Goal: Task Accomplishment & Management: Use online tool/utility

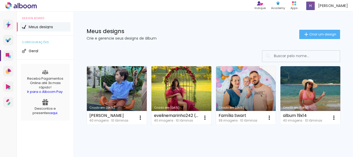
click at [190, 85] on link "Criado em [DATE]" at bounding box center [182, 95] width 60 height 58
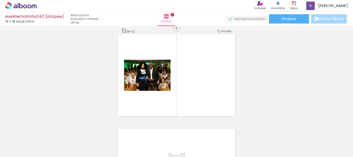
scroll to position [0, 849]
click at [25, 151] on span "Adicionar Fotos" at bounding box center [19, 150] width 16 height 6
click at [0, 0] on input "file" at bounding box center [0, 0] width 0 height 0
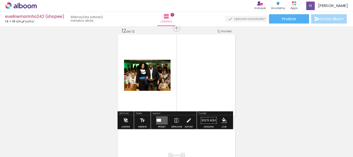
click at [16, 149] on span "Adicionar Fotos" at bounding box center [19, 150] width 16 height 6
click at [0, 0] on input "file" at bounding box center [0, 0] width 0 height 0
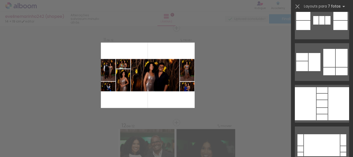
scroll to position [850, 0]
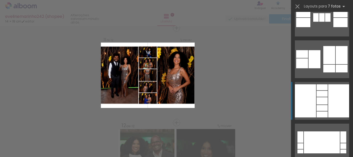
click at [325, 93] on div at bounding box center [322, 94] width 11 height 6
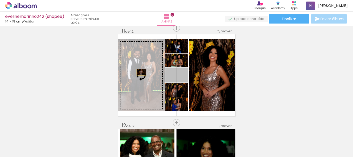
drag, startPoint x: 185, startPoint y: 70, endPoint x: 139, endPoint y: 72, distance: 45.8
click at [0, 0] on slot at bounding box center [0, 0] width 0 height 0
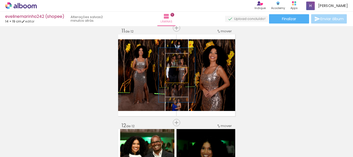
drag, startPoint x: 176, startPoint y: 74, endPoint x: 178, endPoint y: 74, distance: 2.6
click at [178, 74] on div at bounding box center [178, 73] width 8 height 8
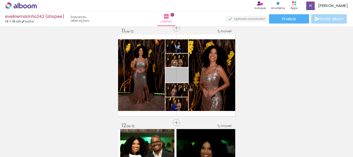
drag, startPoint x: 186, startPoint y: 72, endPoint x: 186, endPoint y: 88, distance: 15.3
click at [186, 88] on quentale-layouter at bounding box center [176, 75] width 117 height 82
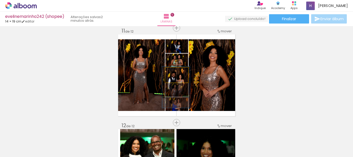
drag, startPoint x: 175, startPoint y: 73, endPoint x: 172, endPoint y: 73, distance: 2.6
click at [173, 73] on div at bounding box center [177, 73] width 8 height 8
drag, startPoint x: 184, startPoint y: 77, endPoint x: 184, endPoint y: 73, distance: 3.4
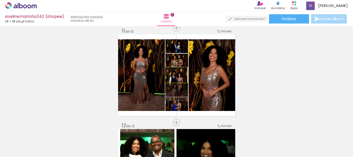
drag, startPoint x: 176, startPoint y: 73, endPoint x: 170, endPoint y: 73, distance: 6.2
type paper-slider "100"
click at [171, 73] on div at bounding box center [175, 73] width 8 height 8
drag, startPoint x: 184, startPoint y: 76, endPoint x: 184, endPoint y: 73, distance: 2.9
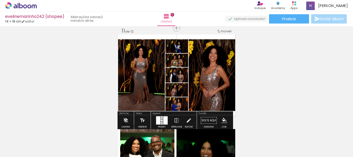
click at [159, 120] on div at bounding box center [158, 120] width 4 height 8
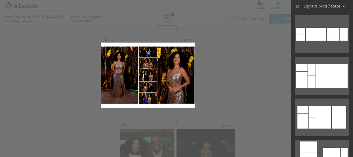
scroll to position [1400, 0]
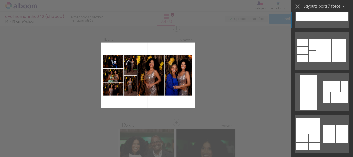
click at [327, 15] on div at bounding box center [324, 9] width 16 height 24
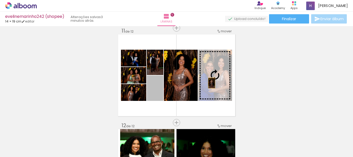
drag, startPoint x: 159, startPoint y: 96, endPoint x: 210, endPoint y: 83, distance: 52.4
click at [0, 0] on slot at bounding box center [0, 0] width 0 height 0
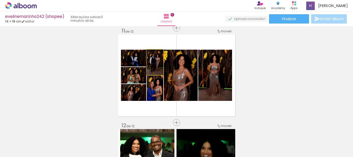
click at [161, 68] on quentale-photo at bounding box center [155, 62] width 17 height 25
click at [158, 69] on quentale-photo at bounding box center [155, 62] width 17 height 25
drag, startPoint x: 156, startPoint y: 54, endPoint x: 159, endPoint y: 54, distance: 3.1
click at [159, 54] on paper-slider at bounding box center [156, 55] width 10 height 8
click at [157, 56] on div at bounding box center [155, 55] width 8 height 8
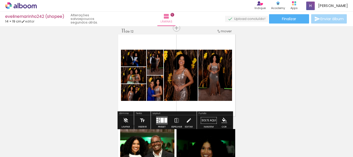
click at [158, 68] on quentale-photo at bounding box center [155, 62] width 17 height 25
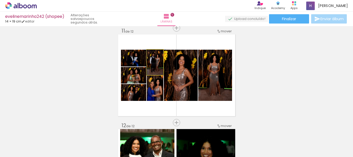
click at [158, 68] on quentale-photo at bounding box center [155, 62] width 17 height 25
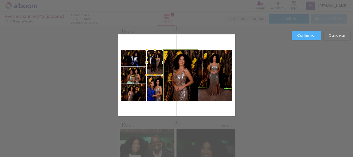
click at [183, 67] on quentale-photo at bounding box center [181, 75] width 34 height 51
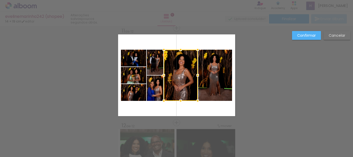
click at [339, 33] on paper-button "Cancelar" at bounding box center [337, 35] width 27 height 9
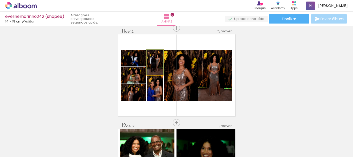
drag, startPoint x: 154, startPoint y: 55, endPoint x: 158, endPoint y: 54, distance: 4.7
click at [158, 54] on paper-slider at bounding box center [156, 55] width 10 height 8
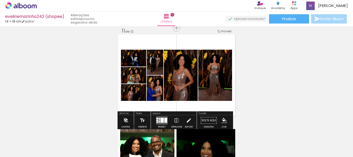
click at [158, 74] on quentale-photo at bounding box center [155, 62] width 17 height 25
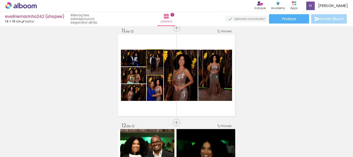
drag, startPoint x: 153, startPoint y: 55, endPoint x: 156, endPoint y: 55, distance: 3.1
click at [156, 55] on div at bounding box center [155, 55] width 8 height 8
drag, startPoint x: 153, startPoint y: 53, endPoint x: 158, endPoint y: 54, distance: 5.5
click at [158, 54] on paper-slider at bounding box center [156, 55] width 10 height 8
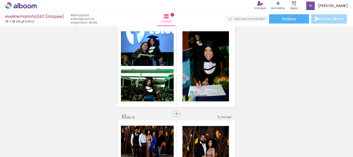
scroll to position [770, 0]
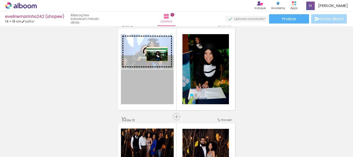
drag, startPoint x: 162, startPoint y: 91, endPoint x: 155, endPoint y: 54, distance: 37.9
click at [0, 0] on slot at bounding box center [0, 0] width 0 height 0
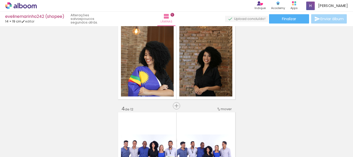
scroll to position [199, 0]
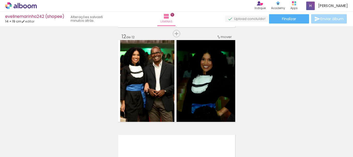
scroll to position [1048, 0]
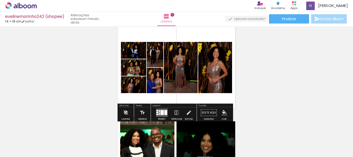
scroll to position [0, 71]
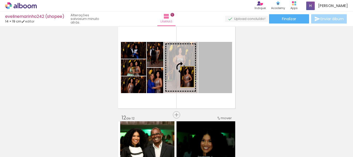
drag, startPoint x: 220, startPoint y: 79, endPoint x: 184, endPoint y: 77, distance: 36.3
click at [0, 0] on slot at bounding box center [0, 0] width 0 height 0
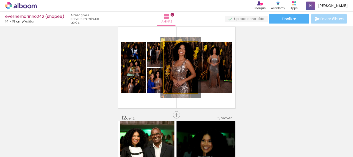
type paper-slider "119"
click at [176, 47] on div at bounding box center [178, 47] width 5 height 5
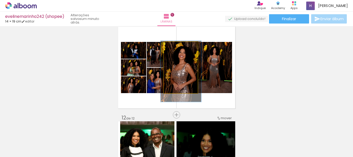
drag, startPoint x: 189, startPoint y: 77, endPoint x: 189, endPoint y: 81, distance: 3.9
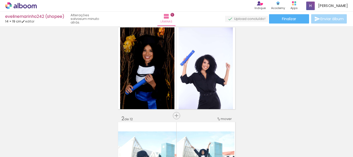
scroll to position [16, 0]
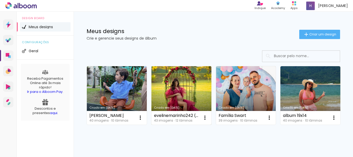
click at [171, 88] on link "Criado em [DATE]" at bounding box center [182, 95] width 60 height 58
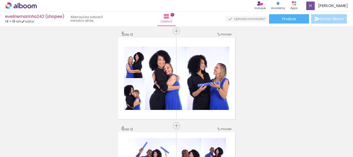
scroll to position [385, 0]
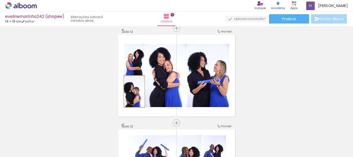
click at [132, 96] on quentale-photo at bounding box center [134, 91] width 20 height 31
click at [133, 100] on quentale-photo at bounding box center [134, 91] width 20 height 31
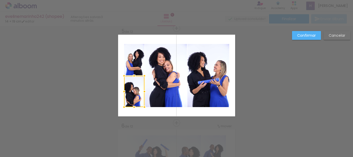
scroll to position [385, 0]
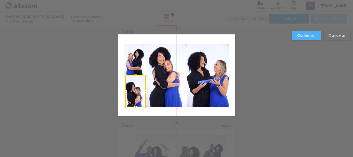
click at [136, 95] on div at bounding box center [135, 91] width 20 height 31
drag, startPoint x: 124, startPoint y: 91, endPoint x: 121, endPoint y: 91, distance: 3.6
click at [121, 91] on div at bounding box center [121, 91] width 10 height 10
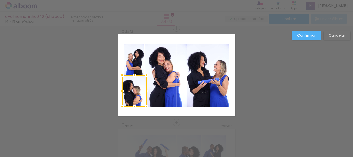
click at [137, 95] on div at bounding box center [134, 90] width 24 height 31
click at [144, 93] on div at bounding box center [144, 91] width 10 height 10
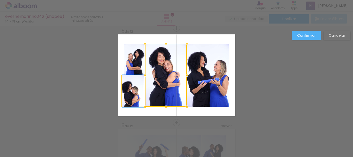
drag, startPoint x: 131, startPoint y: 95, endPoint x: 134, endPoint y: 95, distance: 3.9
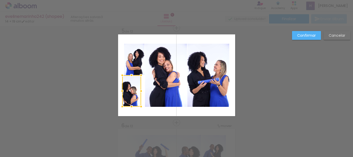
drag, startPoint x: 141, startPoint y: 91, endPoint x: 137, endPoint y: 91, distance: 4.7
click at [137, 91] on div at bounding box center [141, 91] width 10 height 10
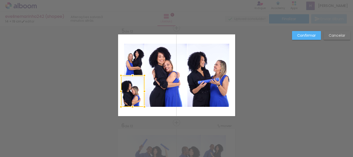
drag, startPoint x: 121, startPoint y: 92, endPoint x: 118, endPoint y: 92, distance: 3.1
click at [118, 92] on div at bounding box center [121, 91] width 10 height 10
drag, startPoint x: 132, startPoint y: 90, endPoint x: 137, endPoint y: 90, distance: 4.9
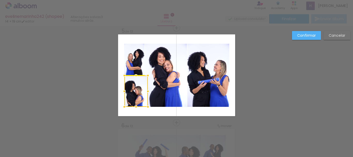
drag, startPoint x: 130, startPoint y: 93, endPoint x: 134, endPoint y: 92, distance: 3.4
click at [134, 92] on div at bounding box center [136, 91] width 24 height 31
click at [0, 0] on div "Confirmar Cancelar" at bounding box center [0, 0] width 0 height 0
click at [157, 111] on quentale-layouter at bounding box center [176, 75] width 117 height 82
click at [143, 91] on quentale-photo at bounding box center [136, 91] width 24 height 31
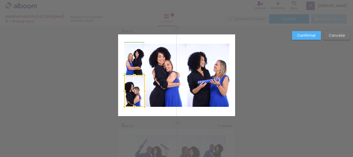
click at [146, 91] on div at bounding box center [145, 91] width 10 height 10
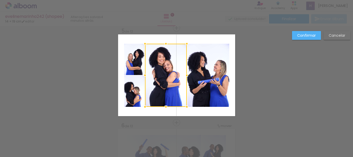
click at [151, 109] on quentale-layouter at bounding box center [176, 75] width 117 height 82
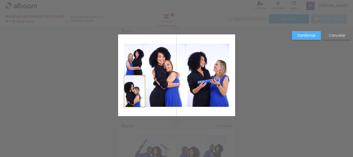
click at [131, 92] on quentale-photo at bounding box center [134, 91] width 20 height 31
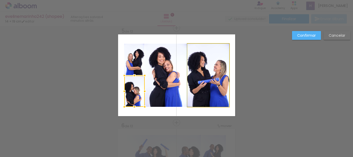
click at [195, 91] on quentale-photo at bounding box center [209, 75] width 42 height 63
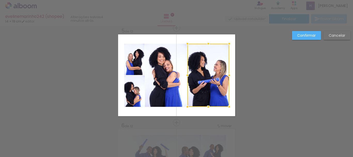
click at [0, 0] on slot "Confirmar" at bounding box center [0, 0] width 0 height 0
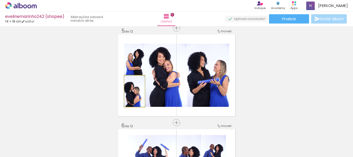
click at [134, 102] on quentale-photo at bounding box center [134, 91] width 20 height 31
click at [134, 80] on div at bounding box center [134, 81] width 8 height 8
type paper-slider "110"
click at [133, 81] on div at bounding box center [134, 81] width 8 height 8
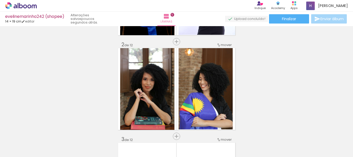
scroll to position [0, 0]
